Goal: Find specific page/section: Find specific page/section

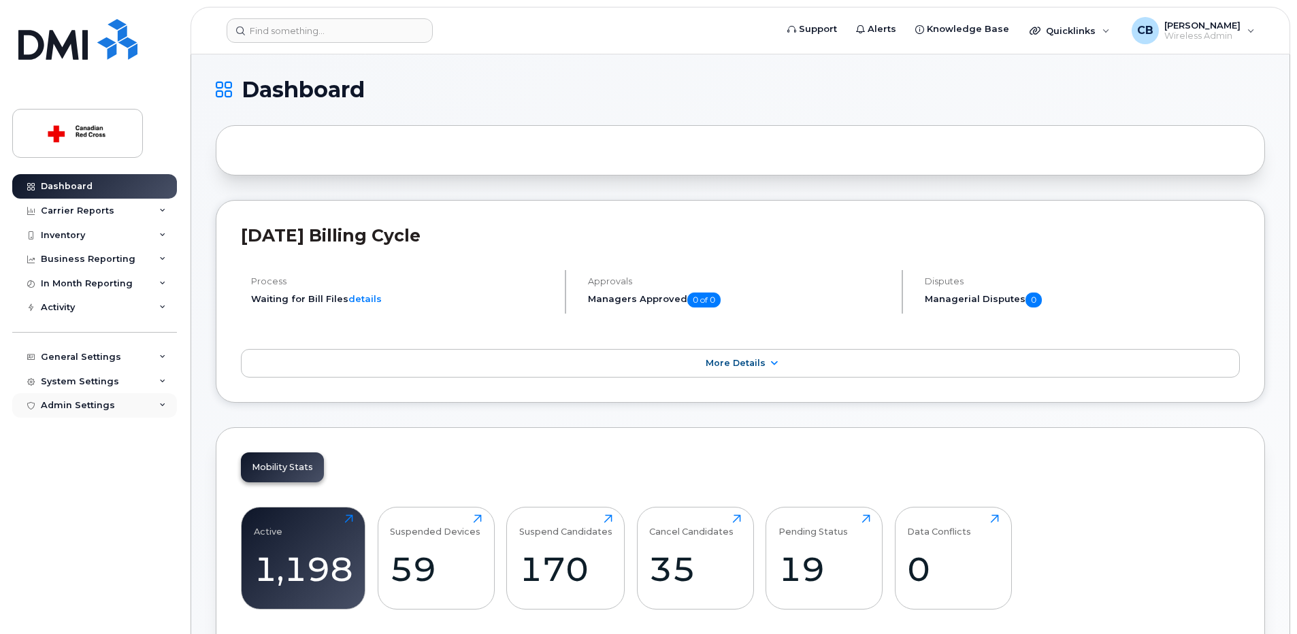
click at [88, 403] on div "Admin Settings" at bounding box center [78, 405] width 74 height 11
click at [88, 380] on div "System Settings" at bounding box center [80, 381] width 78 height 11
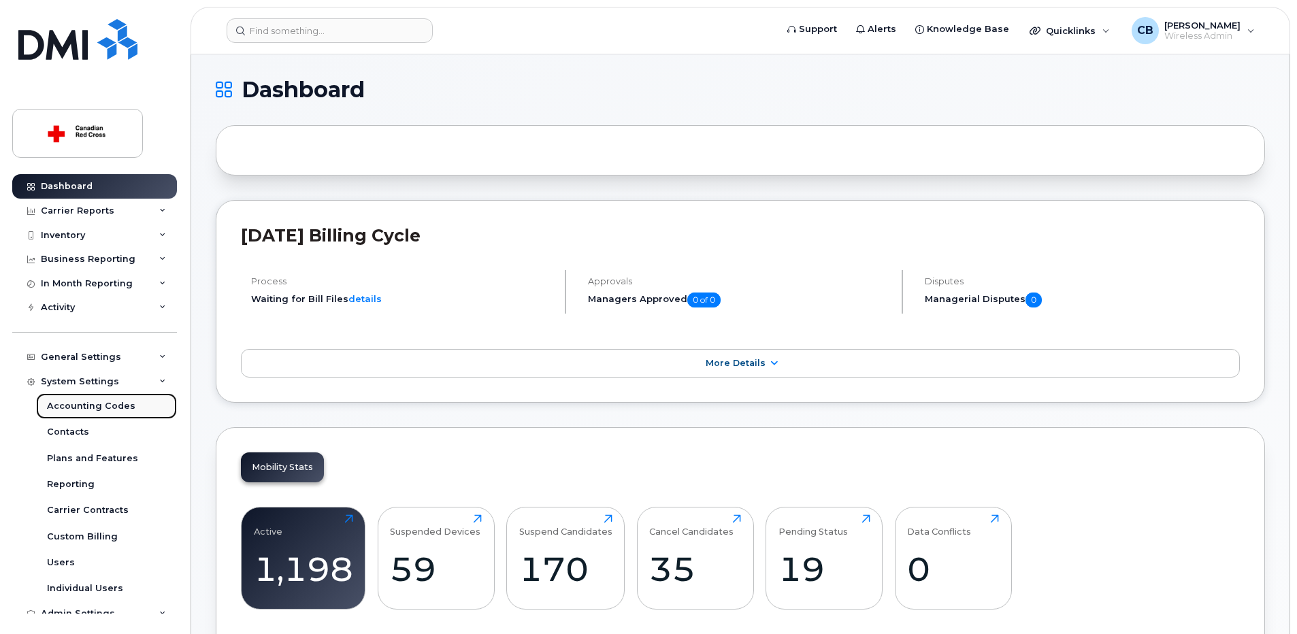
drag, startPoint x: 86, startPoint y: 403, endPoint x: 150, endPoint y: 405, distance: 64.6
click at [84, 403] on div "Accounting Codes" at bounding box center [91, 406] width 88 height 12
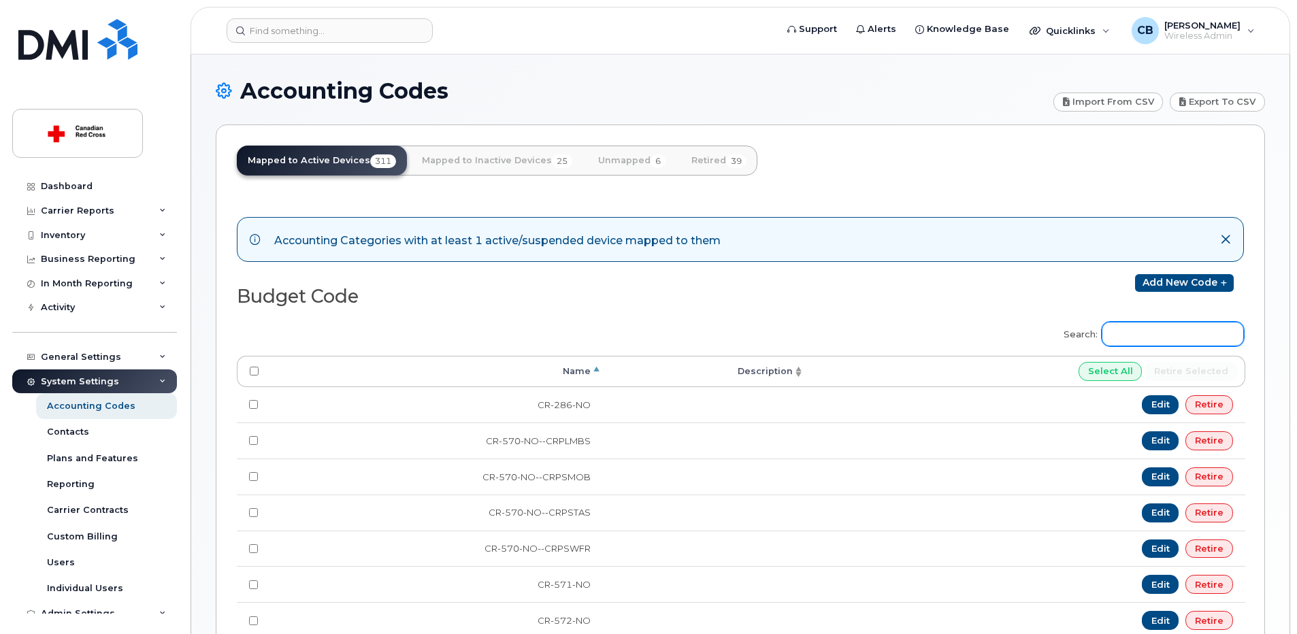
click at [1150, 336] on input "Search:" at bounding box center [1172, 334] width 142 height 24
paste input "EM-340-QC"
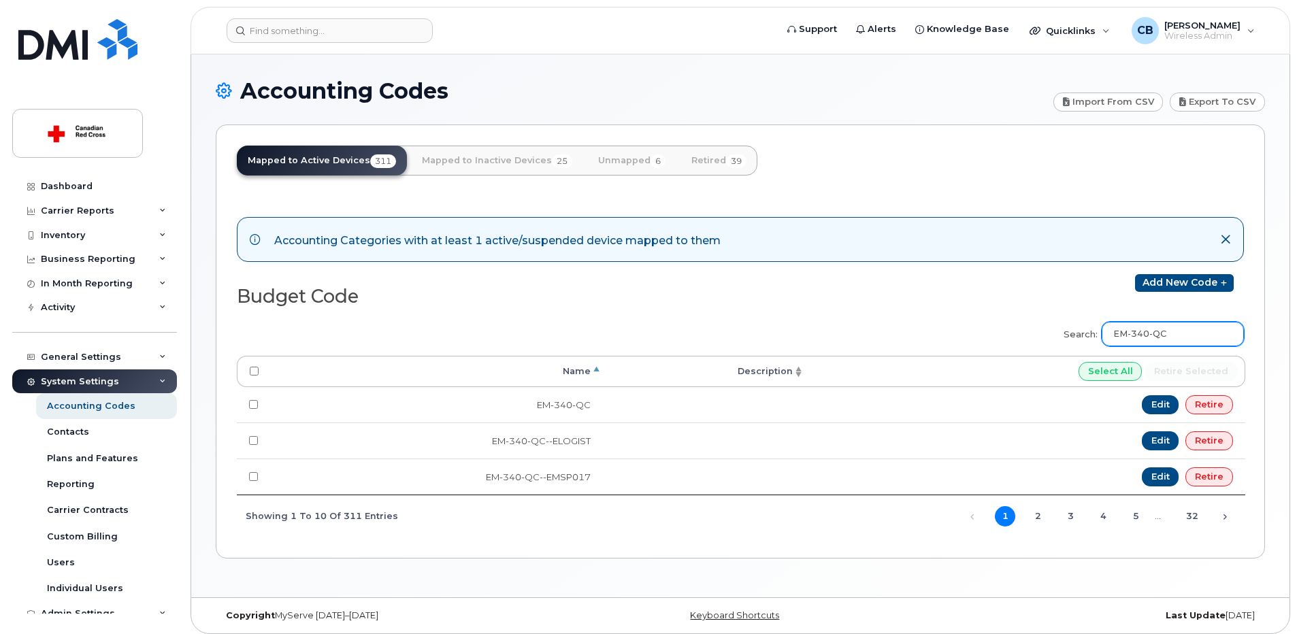
type input "EM-340-QC"
